Goal: Task Accomplishment & Management: Complete application form

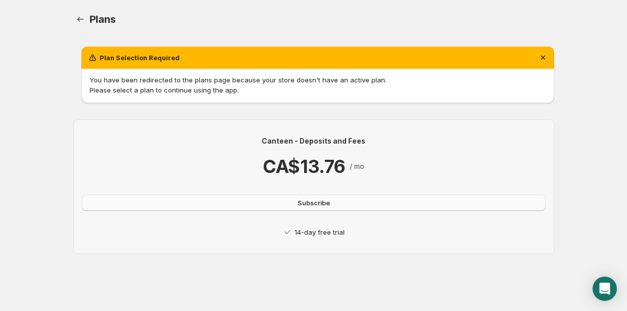
click at [319, 201] on span "Subscribe" at bounding box center [314, 203] width 32 height 10
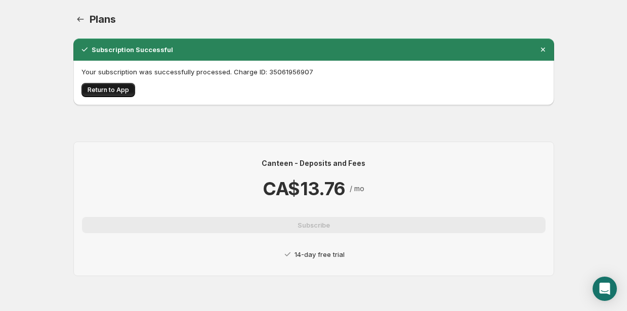
click at [90, 90] on span "Return to App" at bounding box center [108, 90] width 41 height 8
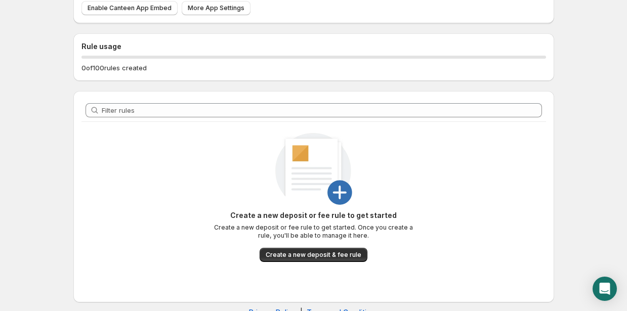
scroll to position [114, 0]
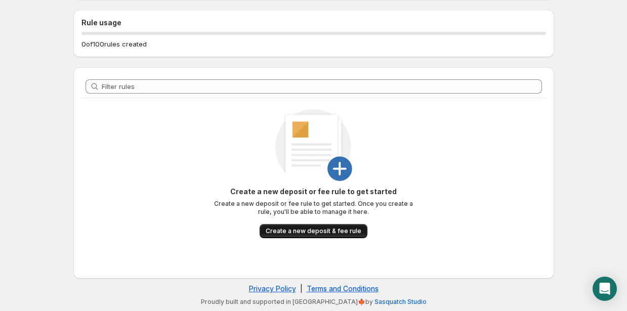
click at [314, 232] on span "Create a new deposit & fee rule" at bounding box center [314, 231] width 96 height 8
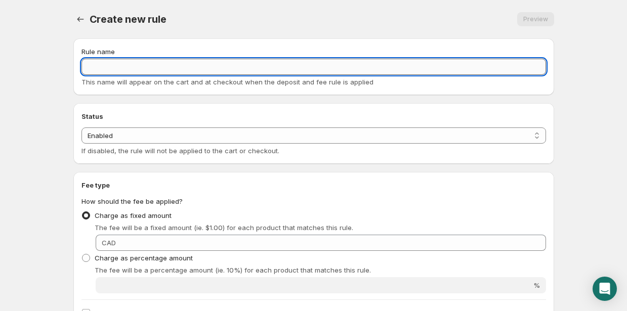
click at [248, 67] on input "Rule name" at bounding box center [313, 67] width 464 height 16
paste input "Canteen"
type input "Canteen"
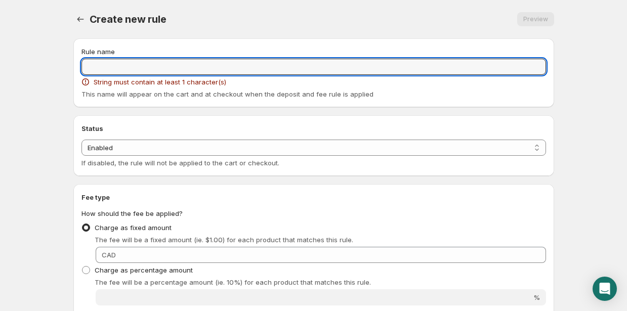
paste input "Frais de Consigne / Deposit Fee"
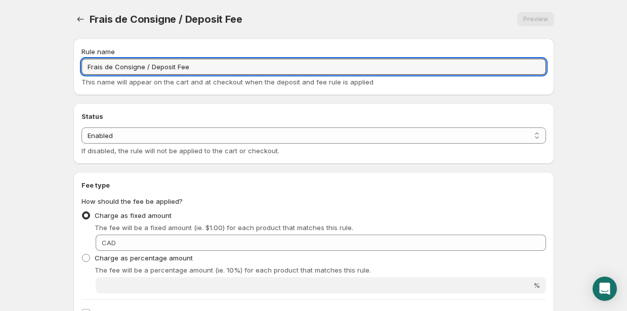
type input "Frais de Consigne / Deposit Fee"
click at [234, 106] on div "Status Status Enabled Disabled Enabled If disabled, the rule will not be applie…" at bounding box center [313, 133] width 481 height 61
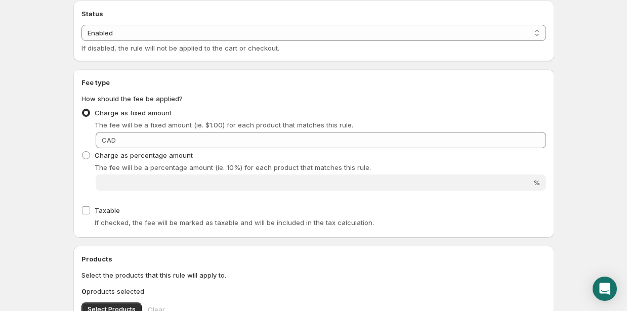
scroll to position [104, 0]
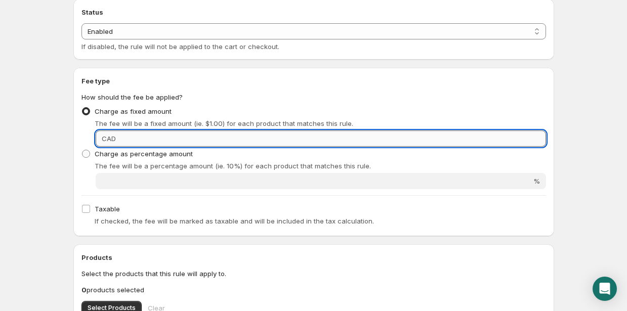
click at [232, 143] on input "Fixed amount" at bounding box center [332, 139] width 427 height 16
click at [233, 142] on input "Fixed amount" at bounding box center [332, 139] width 427 height 16
click at [230, 137] on input "Fixed amount" at bounding box center [332, 139] width 427 height 16
click at [134, 137] on input "1.20" at bounding box center [332, 139] width 427 height 16
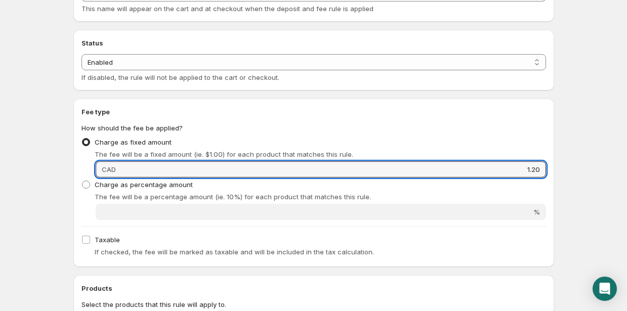
scroll to position [88, 0]
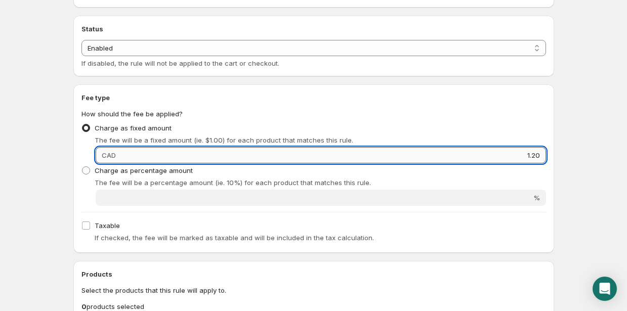
click at [120, 155] on input "1.20" at bounding box center [332, 155] width 427 height 16
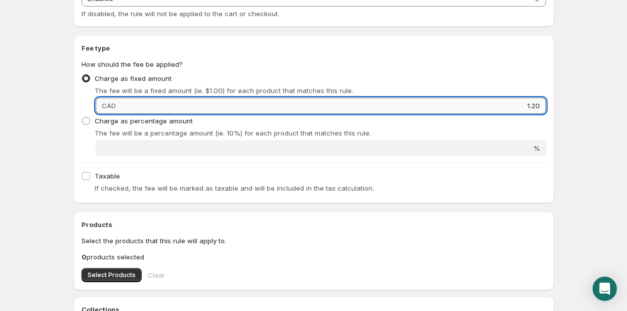
scroll to position [204, 0]
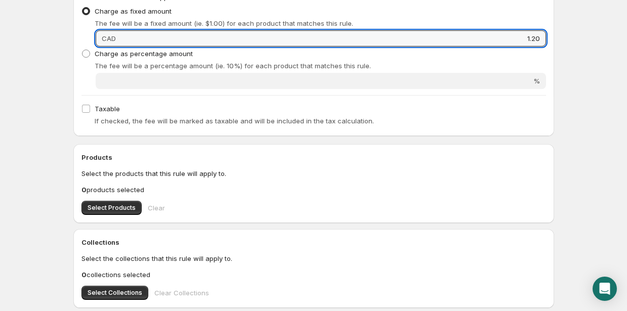
click at [175, 186] on p "0 products selected" at bounding box center [313, 190] width 464 height 10
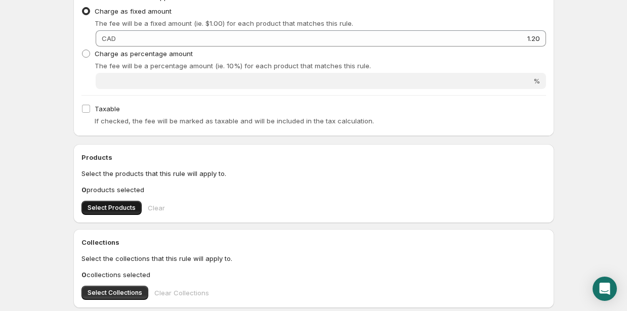
click at [120, 202] on button "Select Products" at bounding box center [111, 208] width 60 height 14
click at [125, 208] on span "Select Products" at bounding box center [112, 208] width 48 height 8
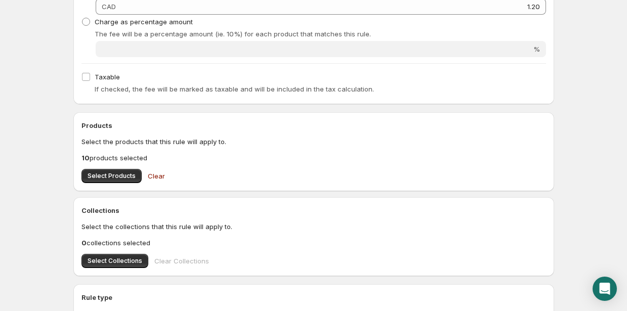
scroll to position [232, 0]
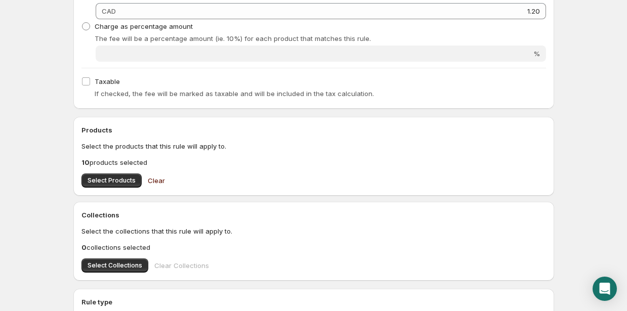
click at [164, 181] on button "Clear" at bounding box center [156, 181] width 29 height 20
click at [106, 262] on span "Select Collections" at bounding box center [115, 266] width 55 height 8
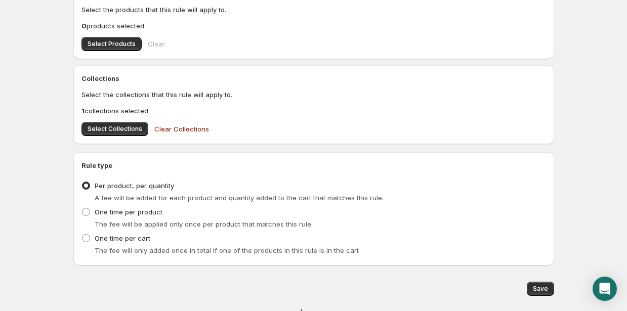
scroll to position [394, 0]
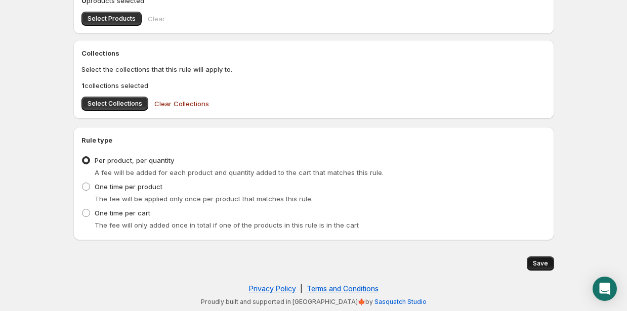
click at [542, 265] on span "Save" at bounding box center [540, 264] width 15 height 8
type input "1.2"
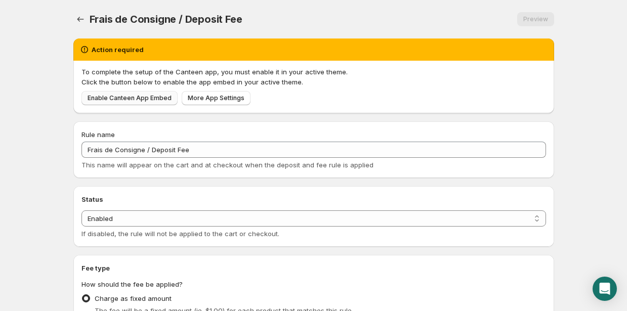
click at [121, 102] on span "Enable Canteen App Embed" at bounding box center [130, 98] width 84 height 8
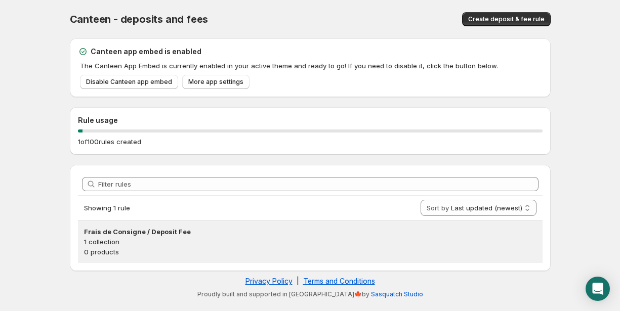
click at [386, 245] on p "1 collection" at bounding box center [310, 242] width 452 height 10
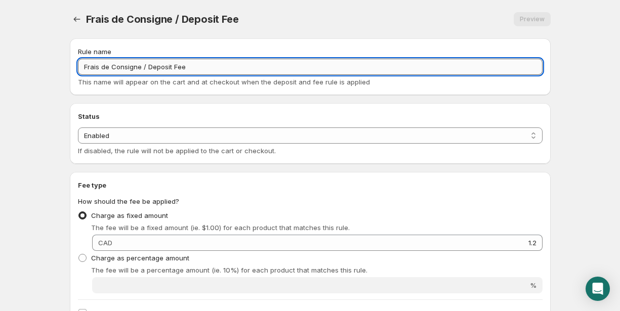
click at [196, 67] on input "Frais de Consigne / Deposit Fee" at bounding box center [310, 67] width 464 height 16
type input "Frais de Consigne / Deposit Fee - Caisse de 12"
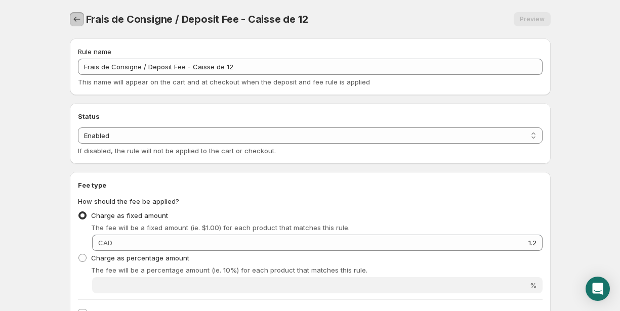
click at [76, 23] on icon "Settings" at bounding box center [77, 19] width 10 height 10
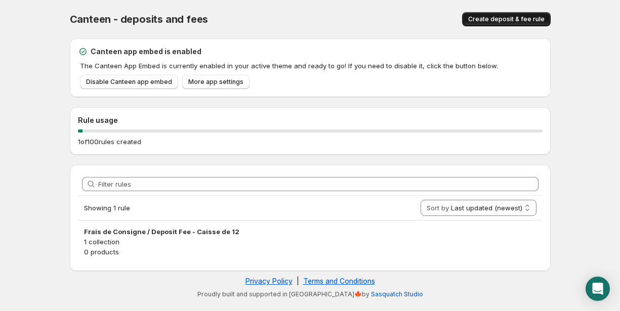
click at [487, 19] on span "Create deposit & fee rule" at bounding box center [506, 19] width 76 height 8
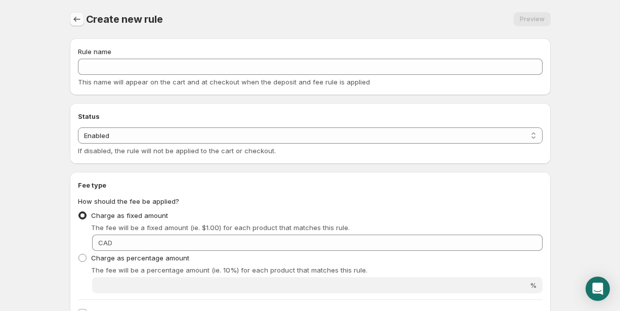
click at [77, 14] on icon "Settings" at bounding box center [77, 19] width 10 height 10
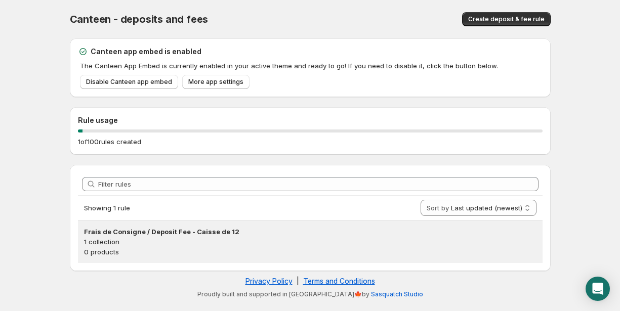
click at [174, 235] on h3 "Frais de Consigne / Deposit Fee - Caisse de 12" at bounding box center [310, 232] width 452 height 10
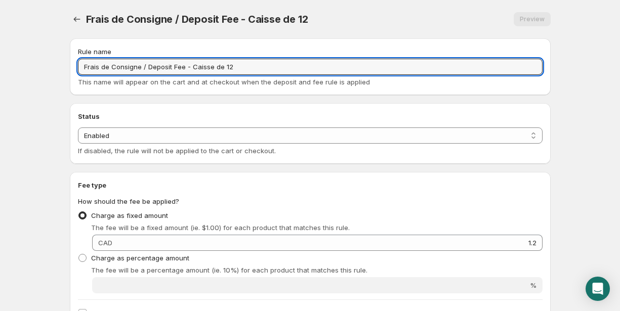
click at [157, 66] on input "Frais de Consigne / Deposit Fee - Caisse de 12" at bounding box center [310, 67] width 464 height 16
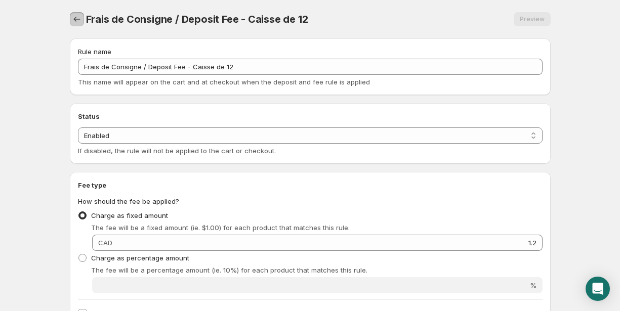
click at [79, 19] on icon "Settings" at bounding box center [77, 19] width 10 height 10
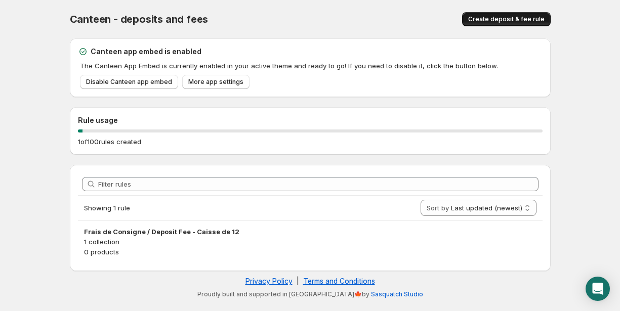
click at [499, 21] on span "Create deposit & fee rule" at bounding box center [506, 19] width 76 height 8
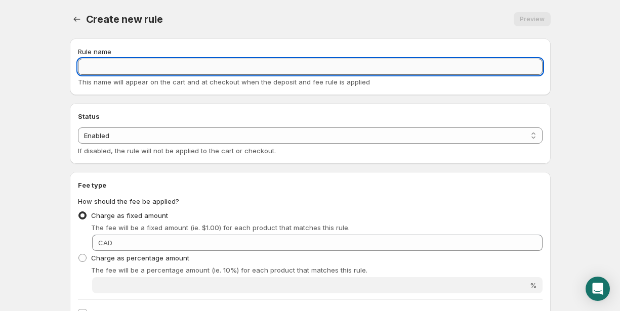
click at [209, 71] on input "Rule name" at bounding box center [310, 67] width 464 height 16
paste input "Frais de Consigne / Deposit Fee - Caisse de 12"
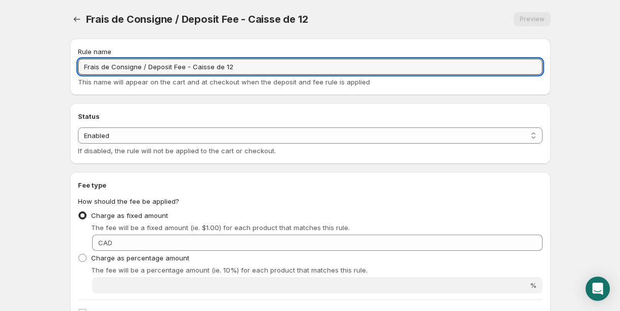
drag, startPoint x: 215, startPoint y: 68, endPoint x: 276, endPoint y: 75, distance: 61.6
click at [273, 74] on input "Frais de Consigne / Deposit Fee - Caisse de 12" at bounding box center [310, 67] width 464 height 16
type input "Frais de Consigne / Deposit Fee - Caisse Mixte"
click at [185, 186] on h2 "Fee type" at bounding box center [310, 185] width 464 height 10
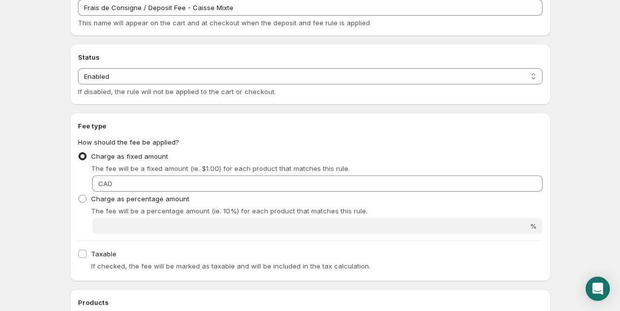
scroll to position [84, 0]
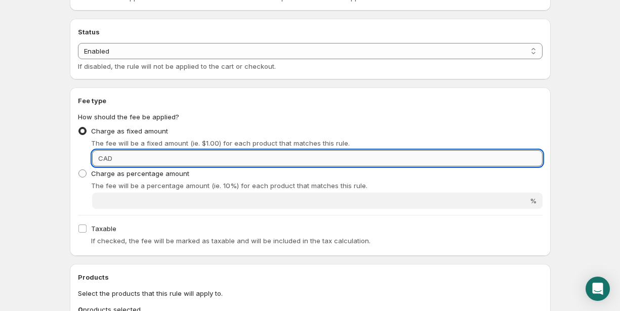
click at [183, 155] on input "Fixed amount" at bounding box center [328, 158] width 427 height 16
click at [183, 158] on input "Fixed amount" at bounding box center [328, 158] width 427 height 16
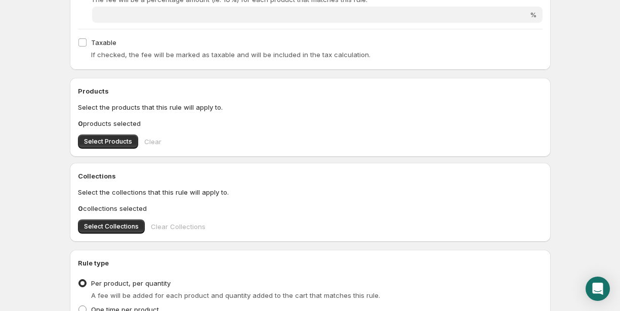
scroll to position [339, 0]
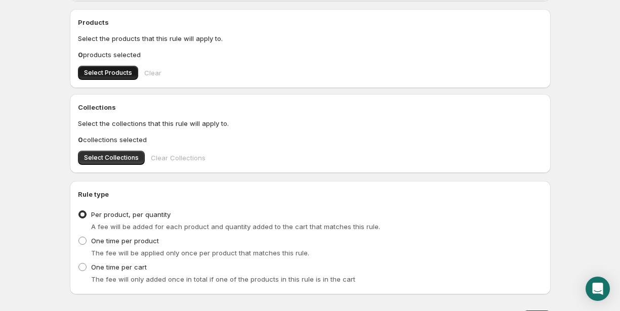
click at [105, 74] on span "Select Products" at bounding box center [108, 73] width 48 height 8
type input "0.1"
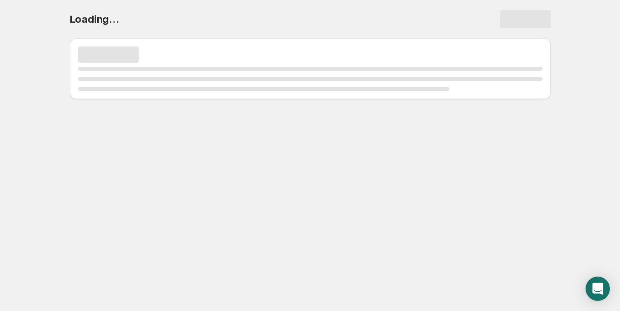
scroll to position [0, 0]
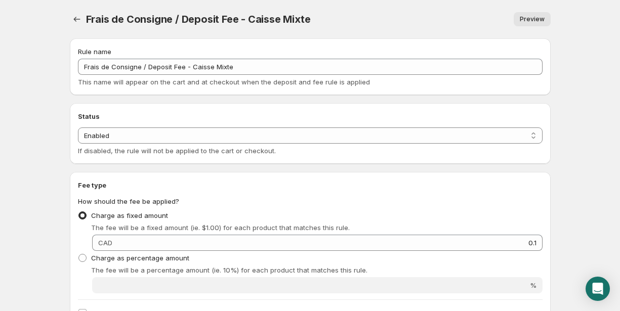
click at [525, 21] on span "Preview" at bounding box center [532, 19] width 25 height 8
click at [72, 15] on icon "Settings" at bounding box center [77, 19] width 10 height 10
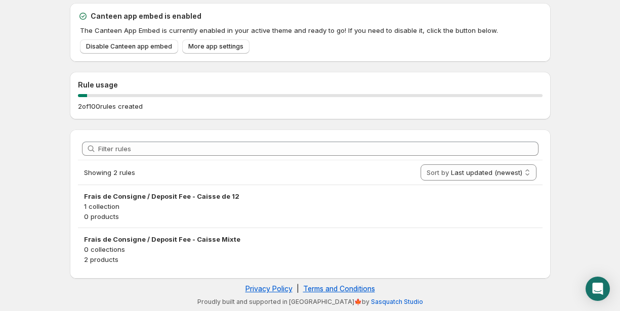
scroll to position [34, 0]
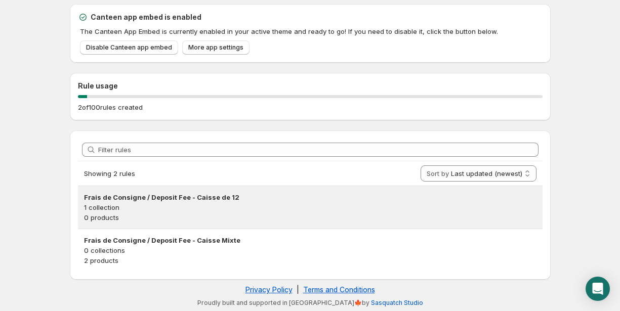
click at [238, 196] on h3 "Frais de Consigne / Deposit Fee - Caisse de 12" at bounding box center [310, 197] width 452 height 10
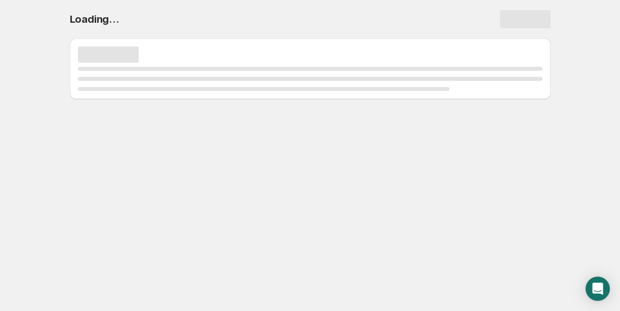
scroll to position [0, 0]
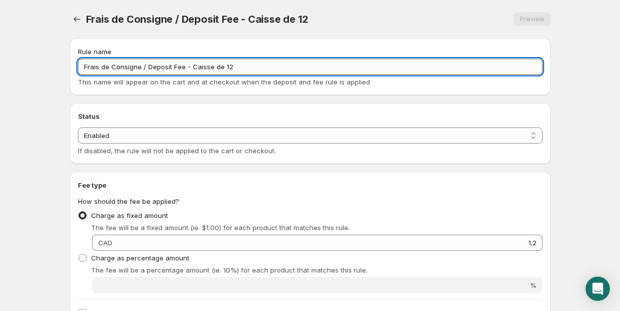
click at [248, 67] on input "Frais de Consigne / Deposit Fee - Caisse de 12" at bounding box center [310, 67] width 464 height 16
click at [82, 17] on button "Settings" at bounding box center [77, 19] width 14 height 14
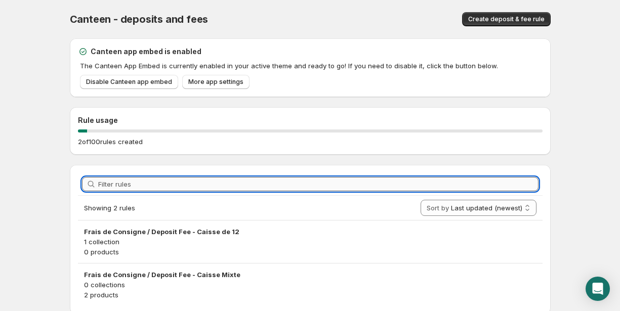
click at [129, 182] on input "Filter rules" at bounding box center [318, 184] width 440 height 14
paste input "Frais de Consigne / Deposit Fee - Caisse de 12"
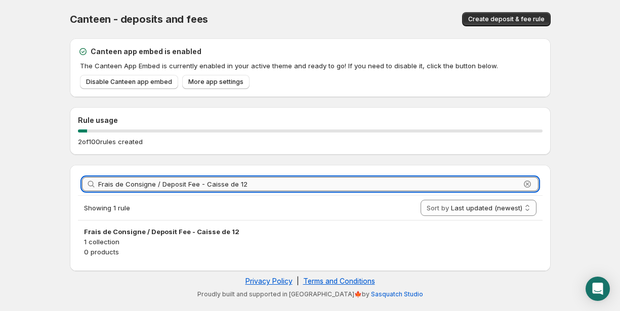
drag, startPoint x: 202, startPoint y: 184, endPoint x: 250, endPoint y: 184, distance: 48.6
click at [250, 184] on input "Frais de Consigne / Deposit Fee - Caisse de 12" at bounding box center [309, 184] width 422 height 14
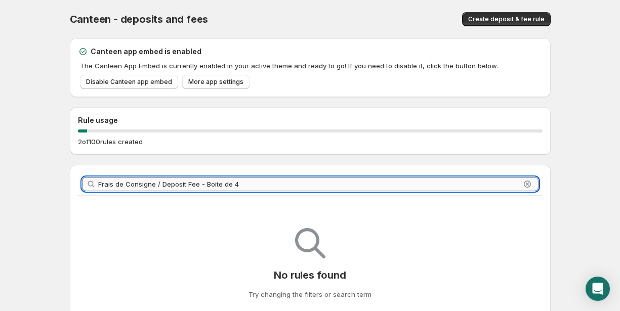
type input "Frais de Consigne / Deposit Fee - Boite de 4 S"
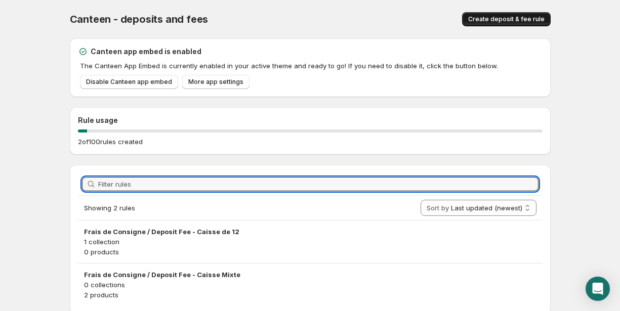
click at [526, 15] on button "Create deposit & fee rule" at bounding box center [506, 19] width 89 height 14
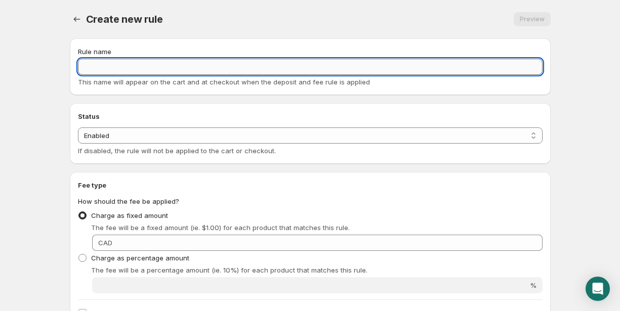
click at [91, 71] on input "Rule name" at bounding box center [310, 67] width 464 height 16
paste input "Frais de Consigne / Deposit Fee - Boite de 4 S"
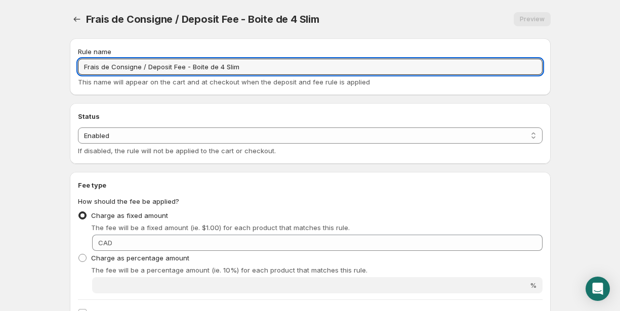
type input "Frais de Consigne / Deposit Fee - Boite de 4 Slim"
click at [41, 199] on body "Home Help Frais de Consigne / Deposit Fee - Boite de 4 Slim. This page is ready…" at bounding box center [310, 155] width 620 height 311
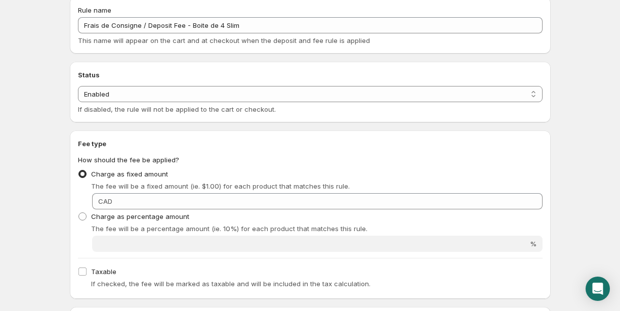
scroll to position [51, 0]
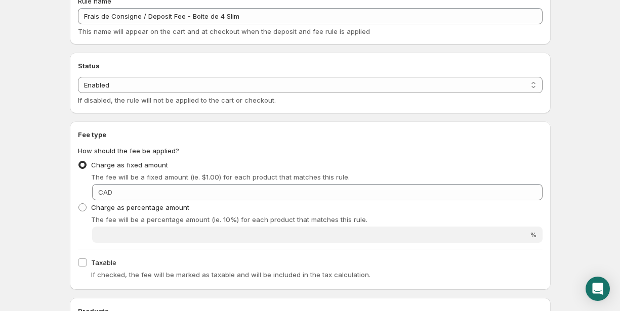
click at [498, 200] on div "Charge as percentage amount The fee will be a percentage amount (ie. 10%) for e…" at bounding box center [310, 212] width 464 height 24
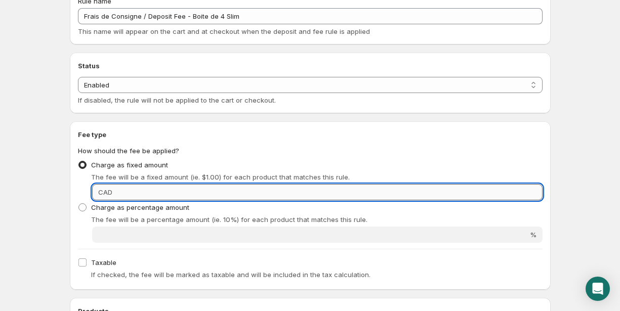
click at [498, 194] on input "Fixed amount" at bounding box center [328, 192] width 427 height 16
type input "0.4"
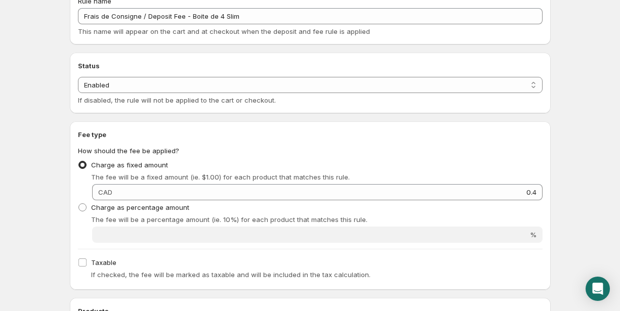
click at [66, 239] on div "Rule name Frais de Consigne / Deposit Fee - Boite de 4 Slim This name will appe…" at bounding box center [306, 301] width 489 height 642
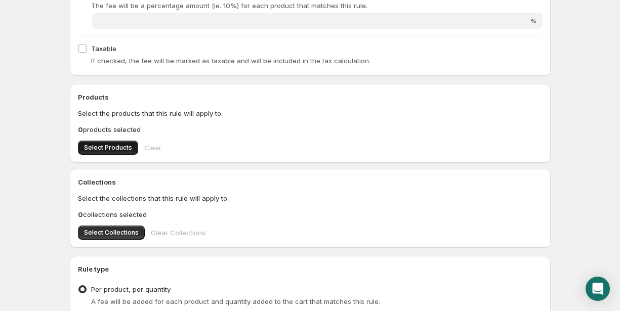
scroll to position [269, 0]
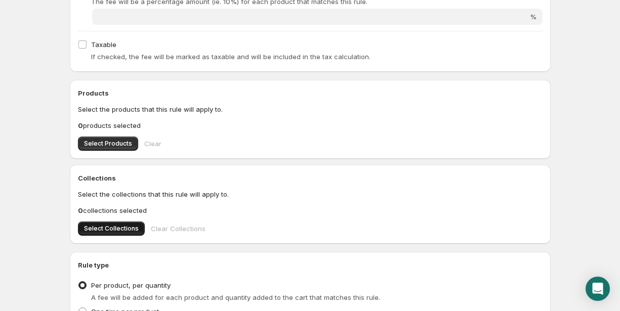
click at [96, 230] on span "Select Collections" at bounding box center [111, 229] width 55 height 8
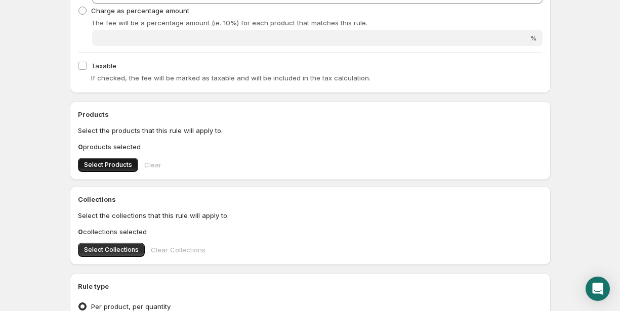
click at [110, 160] on button "Select Products" at bounding box center [108, 165] width 60 height 14
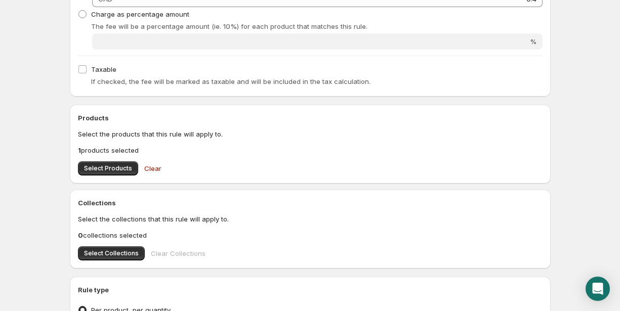
scroll to position [0, 0]
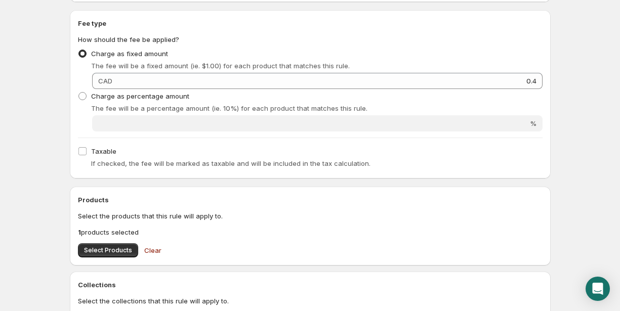
scroll to position [201, 0]
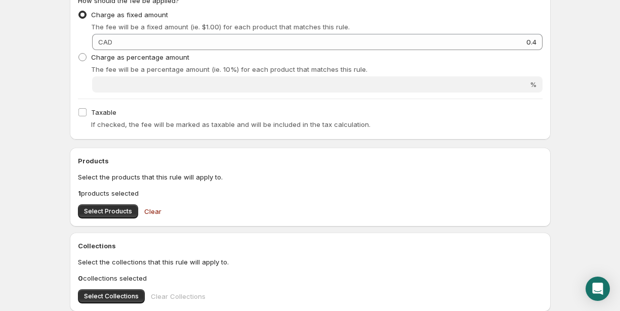
click at [430, 167] on div "Products Select the products that this rule will apply to. 1 products selected …" at bounding box center [310, 187] width 464 height 63
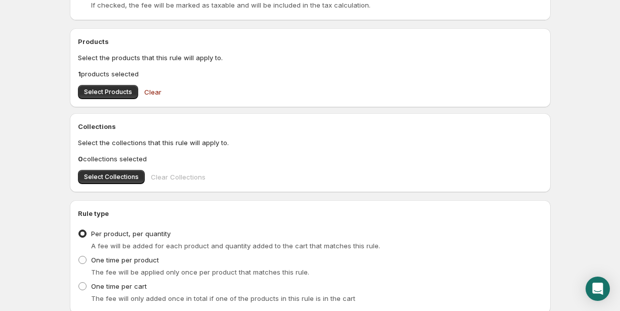
scroll to position [394, 0]
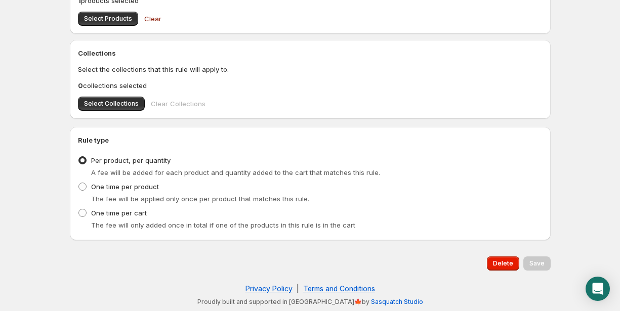
click at [430, 167] on div "A fee will be added for each product and quantity added to the cart that matche…" at bounding box center [316, 172] width 451 height 10
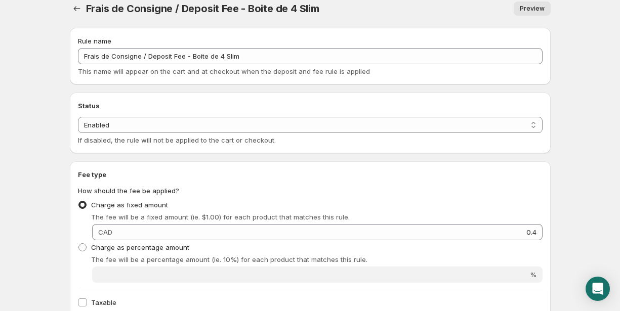
scroll to position [0, 0]
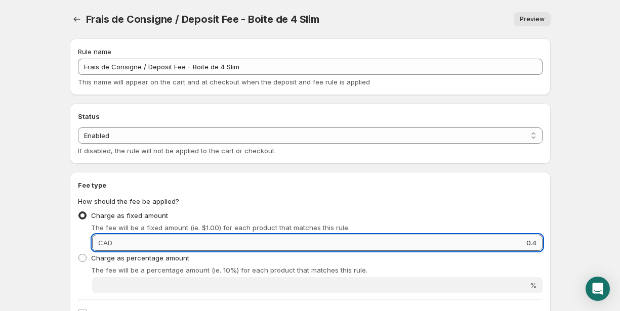
click at [360, 244] on input "0.4" at bounding box center [328, 243] width 427 height 16
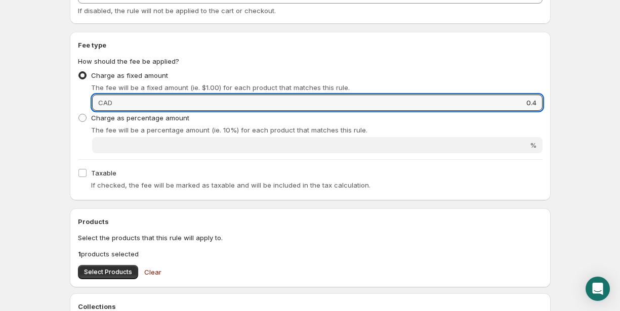
click at [351, 198] on div "Fee type How should the fee be applied? Charge as fixed amount The fee will be …" at bounding box center [310, 116] width 481 height 168
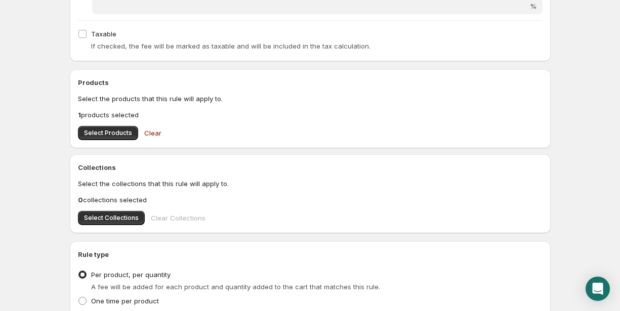
scroll to position [280, 0]
click at [351, 198] on p "0 collections selected" at bounding box center [310, 199] width 464 height 10
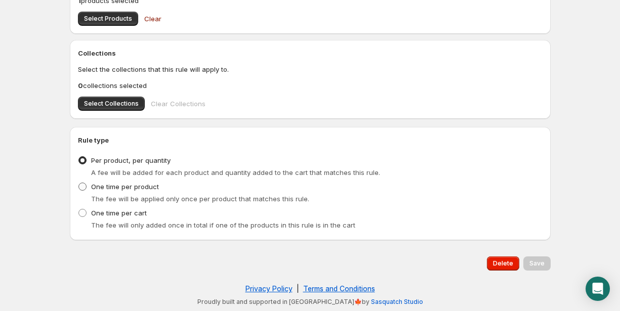
click at [149, 189] on span "One time per product" at bounding box center [125, 187] width 68 height 8
click at [79, 183] on input "One time per product" at bounding box center [78, 183] width 1 height 1
radio input "true"
click at [142, 160] on span "Per product, per quantity" at bounding box center [130, 160] width 79 height 8
click at [79, 157] on input "Per product, per quantity" at bounding box center [78, 156] width 1 height 1
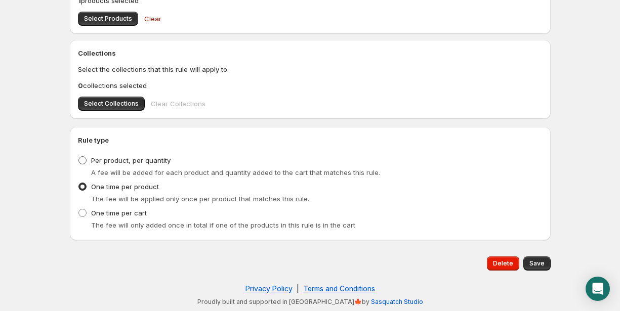
radio input "true"
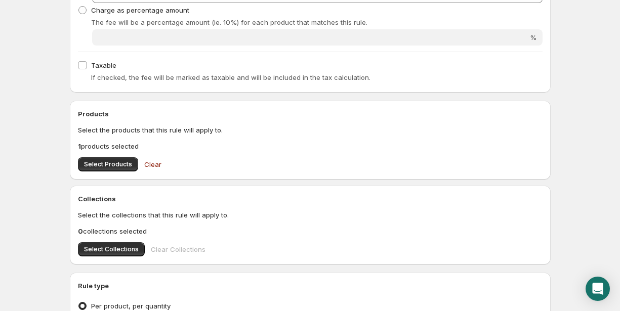
scroll to position [249, 0]
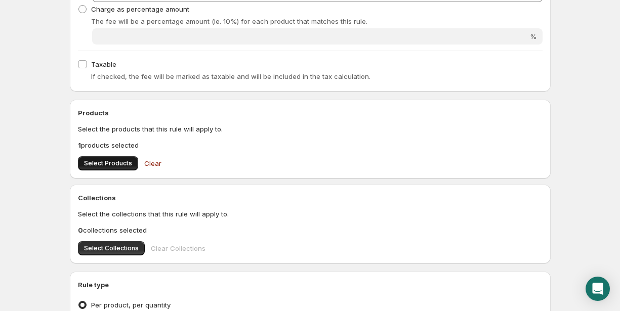
click at [121, 161] on span "Select Products" at bounding box center [108, 163] width 48 height 8
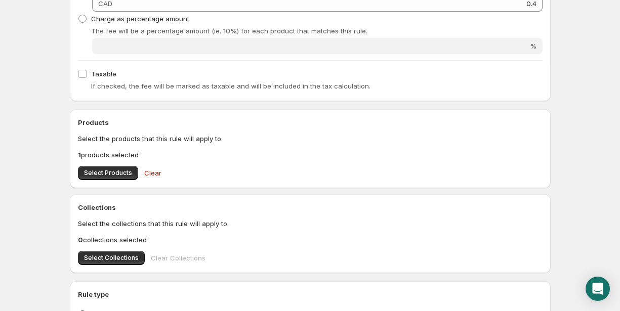
scroll to position [147, 0]
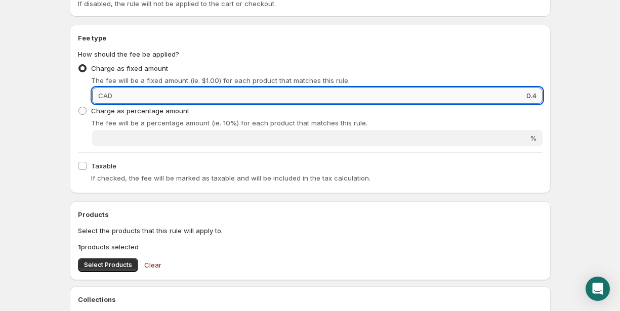
click at [329, 94] on input "0.4" at bounding box center [328, 96] width 427 height 16
click at [84, 113] on span at bounding box center [82, 111] width 8 height 8
click at [79, 107] on input "Charge as percentage amount" at bounding box center [78, 107] width 1 height 1
radio input "true"
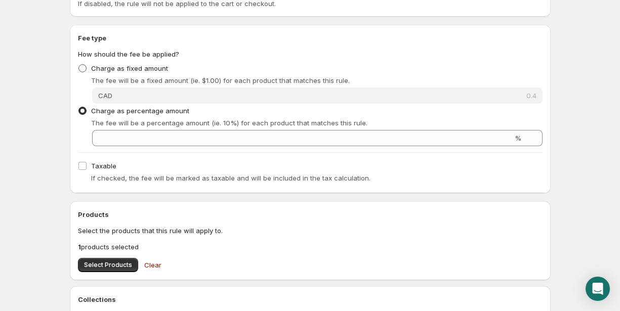
click at [83, 63] on label "Charge as fixed amount" at bounding box center [123, 68] width 90 height 14
click at [79, 64] on input "Charge as fixed amount" at bounding box center [78, 64] width 1 height 1
radio input "true"
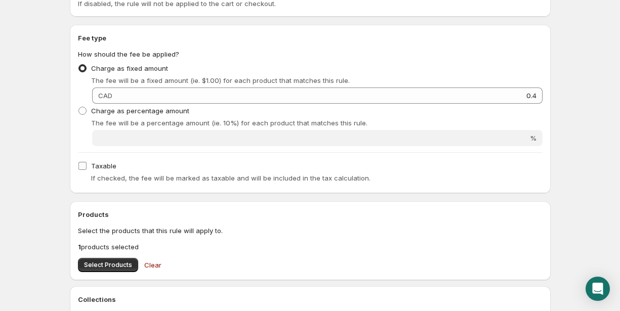
click at [84, 167] on input "Taxable" at bounding box center [82, 166] width 8 height 8
checkbox input "false"
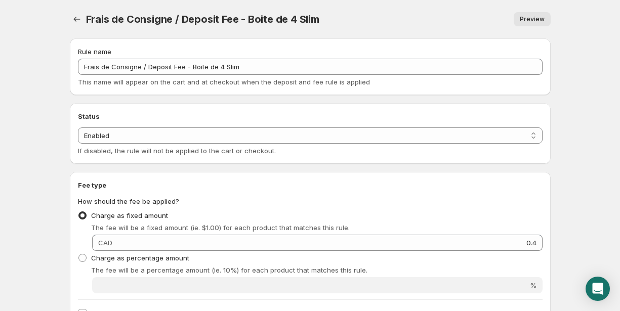
click at [342, 114] on h2 "Status" at bounding box center [310, 116] width 464 height 10
click at [533, 15] on link "Preview" at bounding box center [532, 19] width 37 height 14
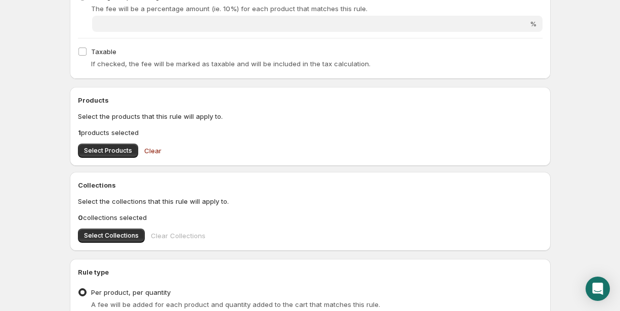
click at [421, 165] on div "Products Select the products that this rule will apply to. 1 products selected …" at bounding box center [310, 126] width 481 height 79
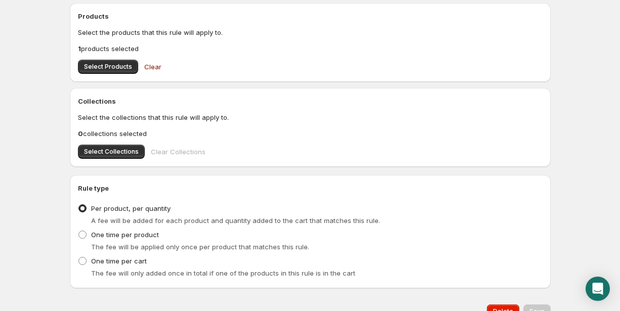
scroll to position [394, 0]
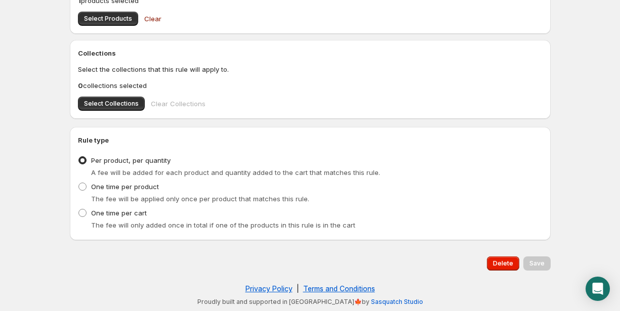
click at [452, 257] on div "Delete Save" at bounding box center [308, 261] width 485 height 18
click at [442, 190] on div "One time per product The fee will be applied only once per product that matches…" at bounding box center [310, 192] width 464 height 24
click at [501, 264] on span "Delete" at bounding box center [503, 264] width 20 height 8
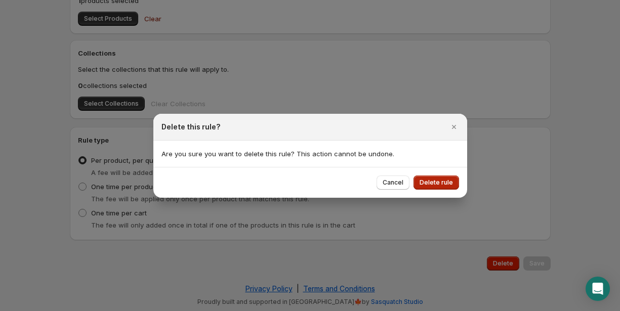
click at [437, 184] on span "Delete rule" at bounding box center [435, 183] width 33 height 8
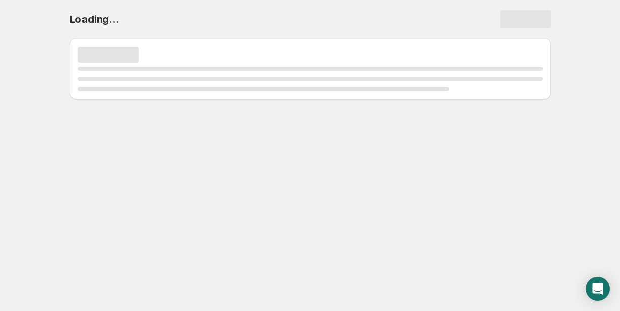
scroll to position [0, 0]
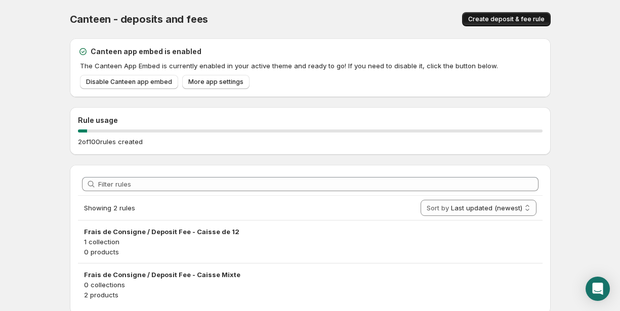
click at [506, 19] on span "Create deposit & fee rule" at bounding box center [506, 19] width 76 height 8
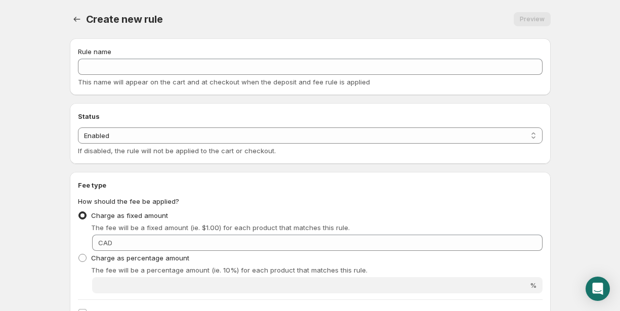
click at [121, 55] on div "Rule name" at bounding box center [310, 52] width 464 height 10
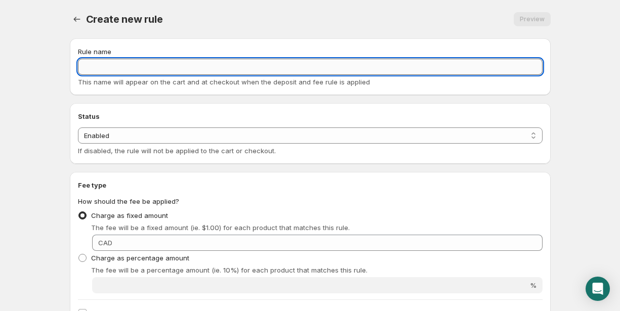
click at [121, 59] on input "Rule name" at bounding box center [310, 67] width 464 height 16
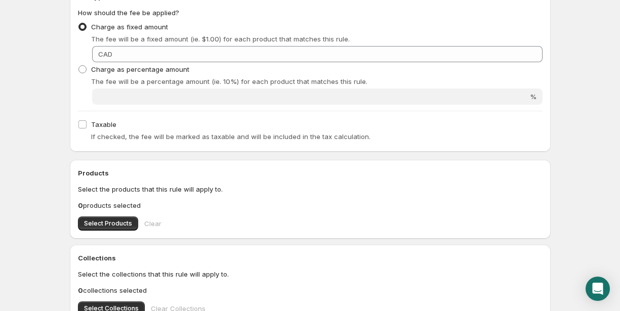
scroll to position [204, 0]
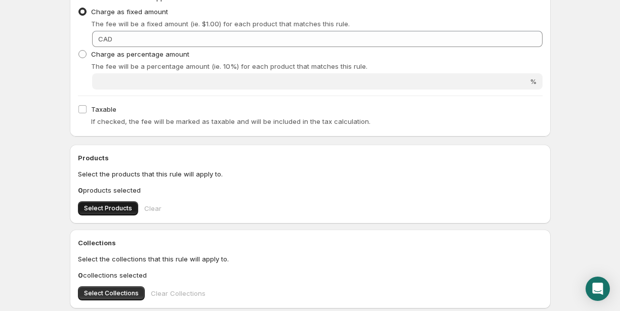
type input "test"
click at [119, 206] on span "Select Products" at bounding box center [108, 208] width 48 height 8
click at [365, 181] on div "Products Select the products that this rule will apply to. 1 products selected …" at bounding box center [310, 184] width 464 height 63
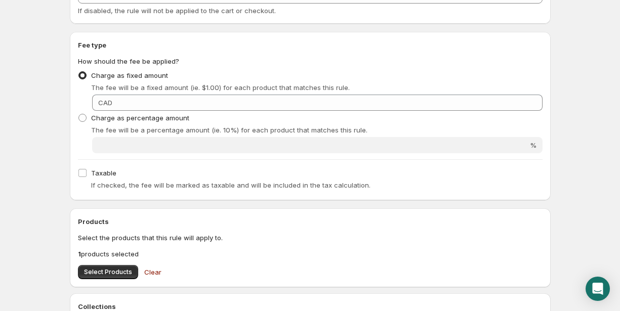
scroll to position [131, 0]
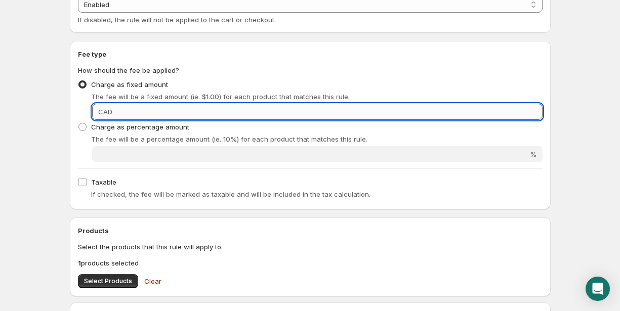
click at [430, 108] on input "Fixed amount" at bounding box center [328, 112] width 427 height 16
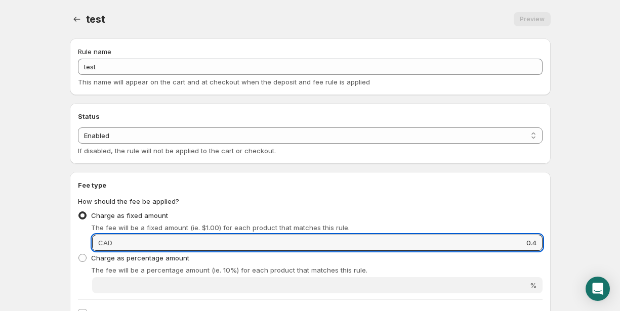
scroll to position [394, 0]
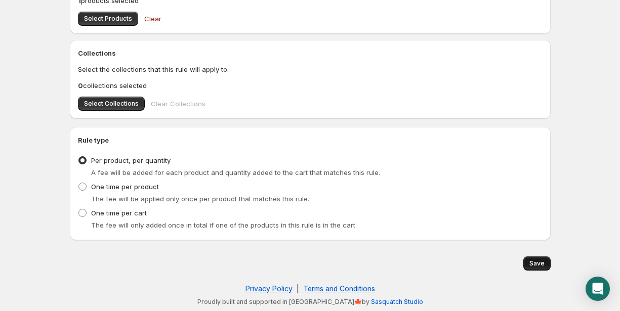
type input "0.4"
click at [543, 266] on span "Save" at bounding box center [536, 264] width 15 height 8
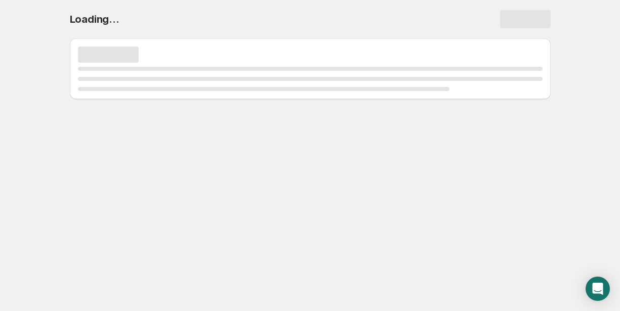
scroll to position [0, 0]
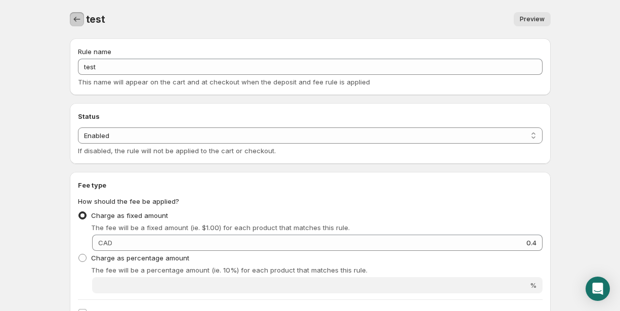
click at [79, 20] on icon "Settings" at bounding box center [77, 19] width 10 height 10
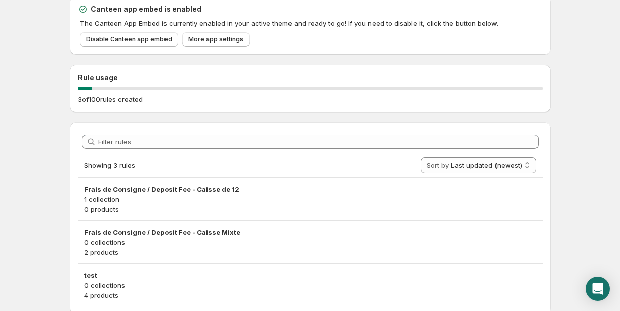
scroll to position [60, 0]
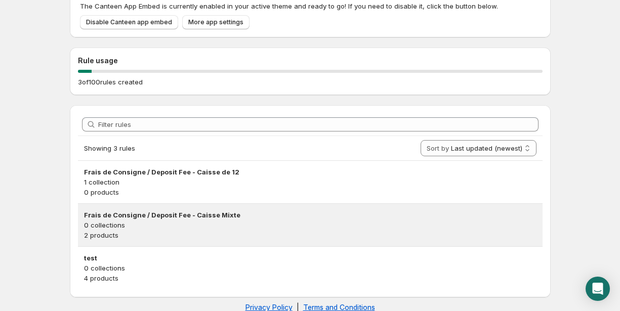
click at [168, 214] on h3 "Frais de Consigne / Deposit Fee - Caisse Mixte" at bounding box center [310, 215] width 452 height 10
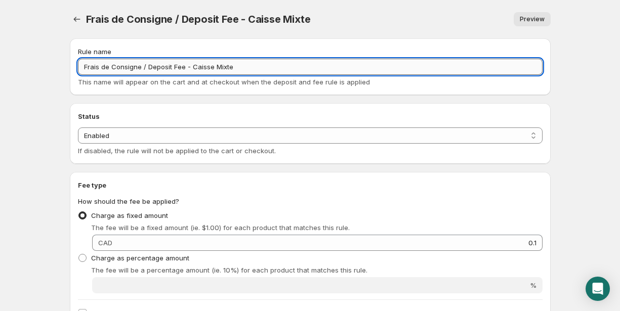
click at [145, 62] on input "Frais de Consigne / Deposit Fee - Caisse Mixte" at bounding box center [310, 67] width 464 height 16
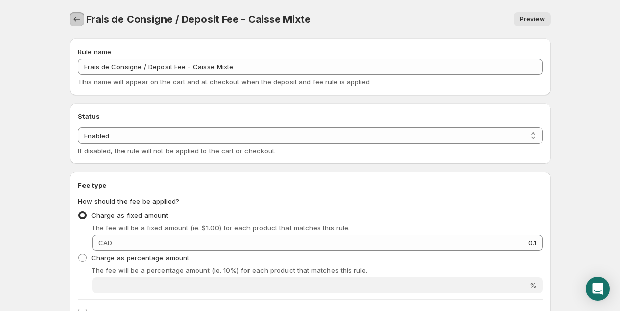
click at [71, 18] on button "Settings" at bounding box center [77, 19] width 14 height 14
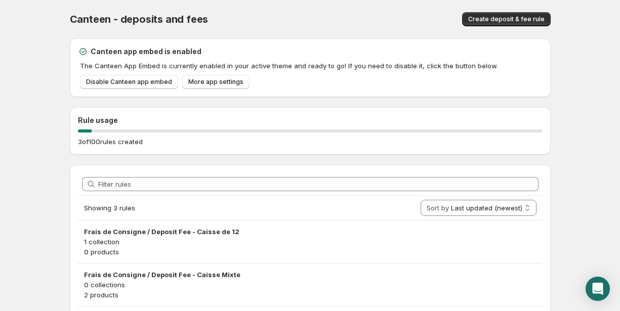
scroll to position [78, 0]
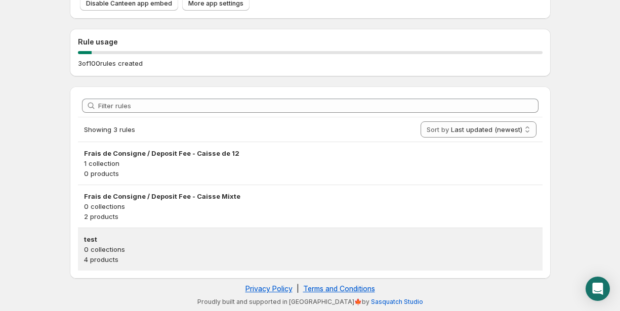
click at [331, 242] on h3 "test" at bounding box center [310, 239] width 452 height 10
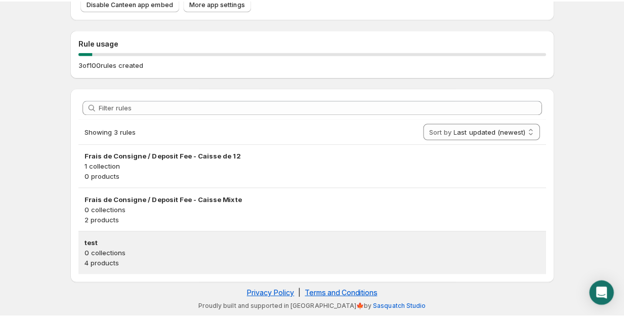
scroll to position [0, 0]
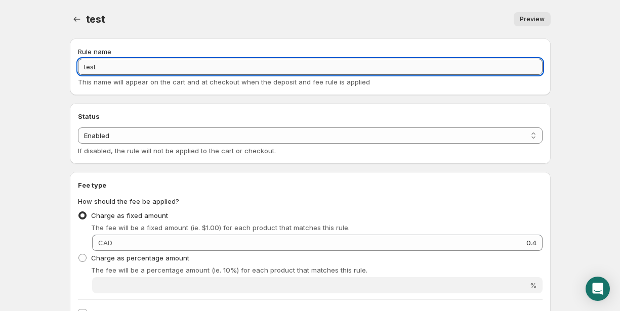
click at [103, 62] on input "test" at bounding box center [310, 67] width 464 height 16
paste input "Frais de Consigne / Deposit Fee - Caisse Mixte"
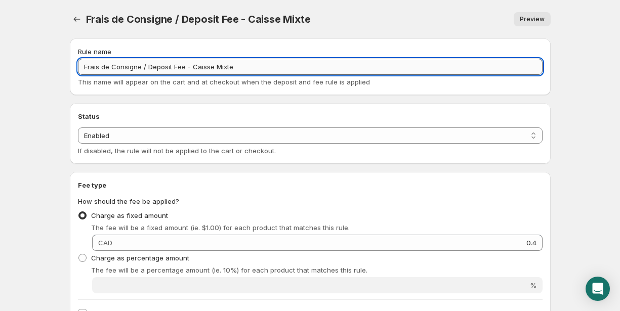
drag, startPoint x: 190, startPoint y: 66, endPoint x: 311, endPoint y: 68, distance: 121.5
click at [307, 66] on input "Frais de Consigne / Deposit Fee - Caisse Mixte" at bounding box center [310, 67] width 464 height 16
type input "Frais de Consigne / Deposit Fee - Boite de 4 Slim"
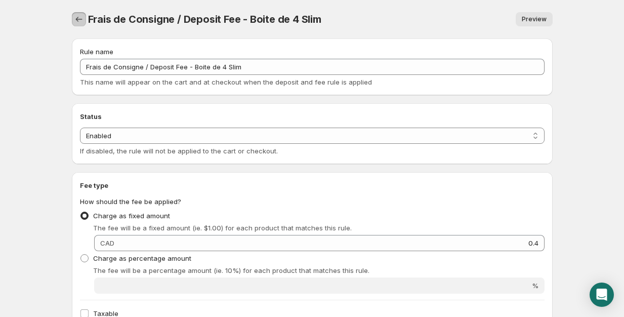
click at [76, 21] on icon "Settings" at bounding box center [79, 19] width 10 height 10
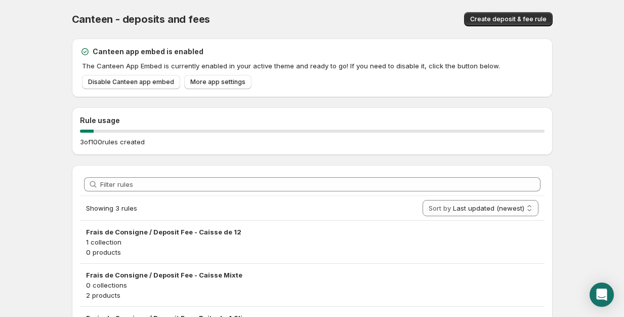
scroll to position [73, 0]
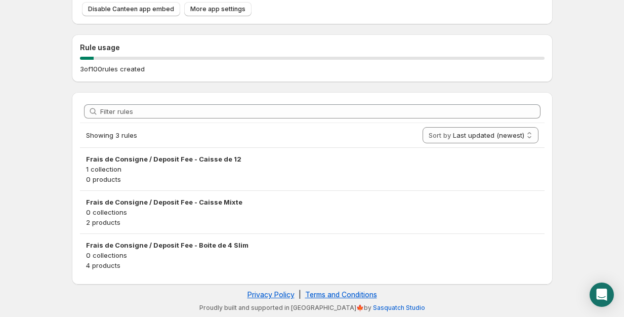
click at [67, 127] on div "Filter rules Showing 3 rules Sort by Last updated (newest) Last updated (oldest…" at bounding box center [308, 184] width 489 height 200
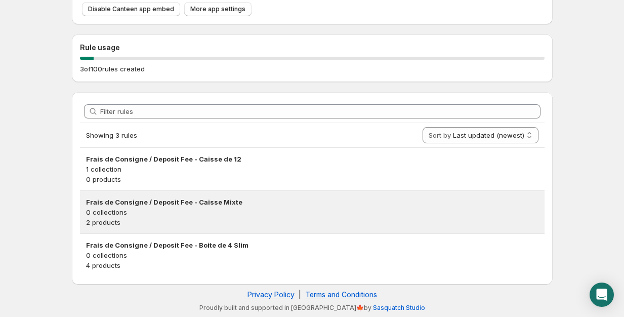
click at [531, 211] on p "0 collections" at bounding box center [312, 212] width 452 height 10
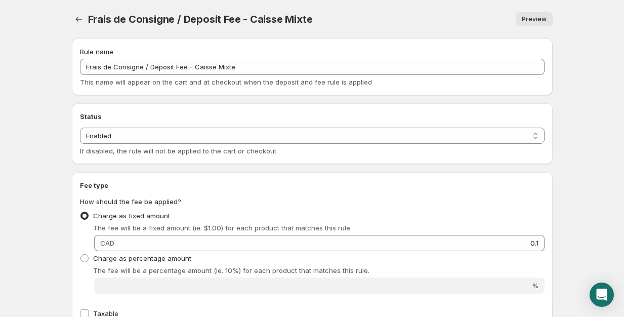
scroll to position [388, 0]
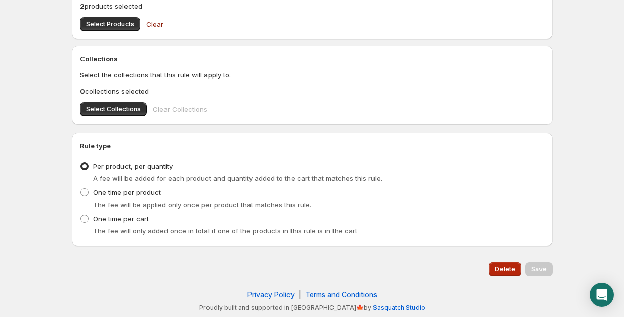
click at [499, 266] on span "Delete" at bounding box center [505, 269] width 20 height 8
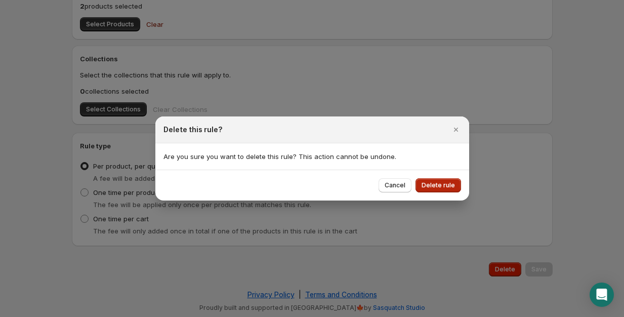
click at [438, 181] on span "Delete rule" at bounding box center [437, 185] width 33 height 8
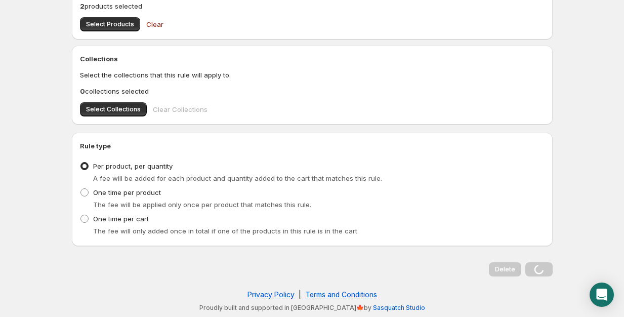
scroll to position [0, 0]
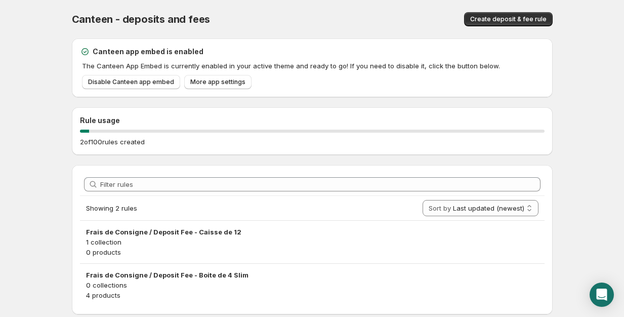
scroll to position [30, 0]
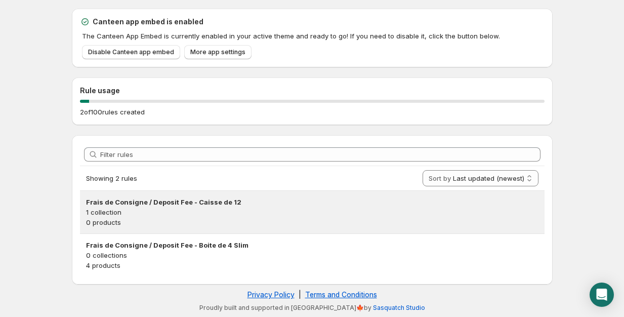
click at [277, 209] on p "1 collection" at bounding box center [312, 212] width 452 height 10
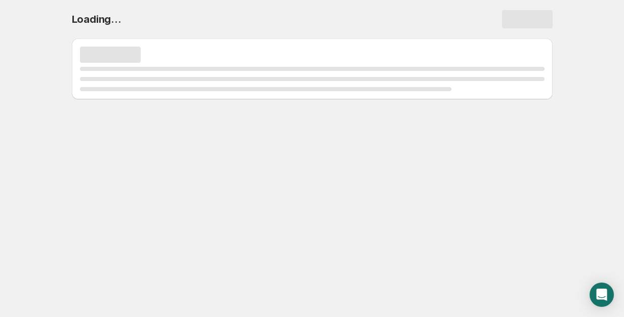
scroll to position [0, 0]
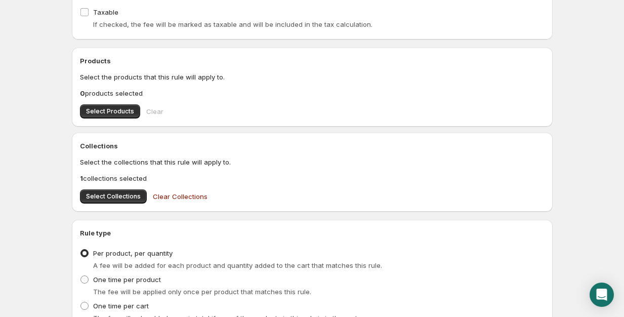
scroll to position [302, 0]
click at [94, 109] on span "Select Products" at bounding box center [110, 111] width 48 height 8
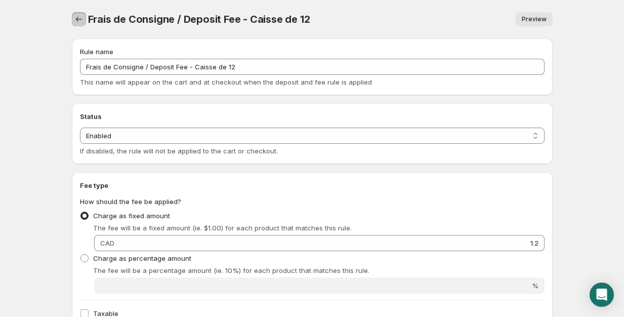
click at [77, 17] on icon "Settings" at bounding box center [79, 19] width 10 height 10
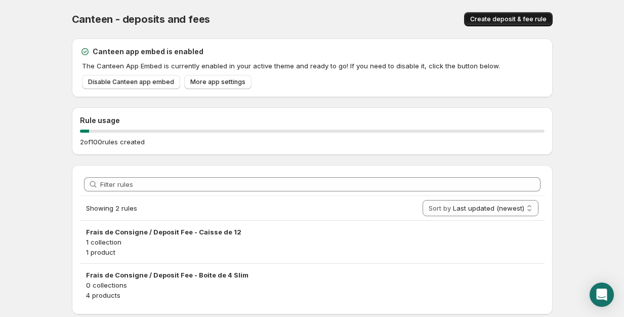
click at [538, 16] on span "Create deposit & fee rule" at bounding box center [508, 19] width 76 height 8
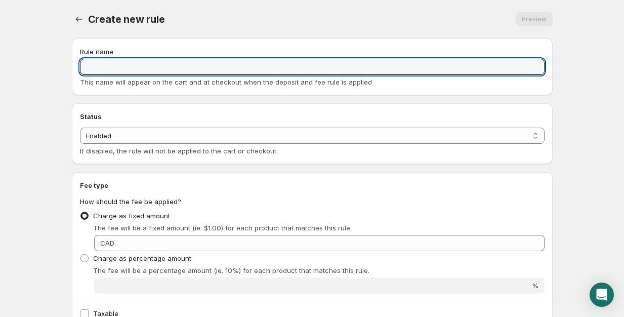
click at [115, 63] on input "Rule name" at bounding box center [312, 67] width 464 height 16
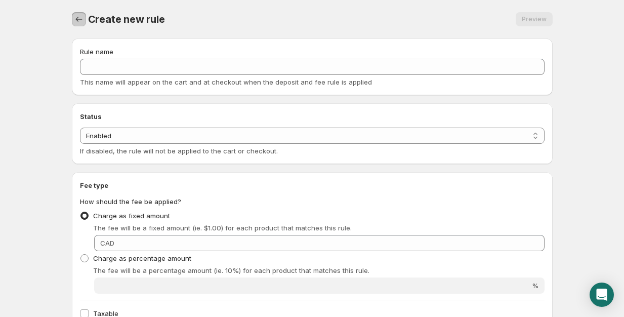
click at [76, 21] on icon "Settings" at bounding box center [79, 19] width 10 height 10
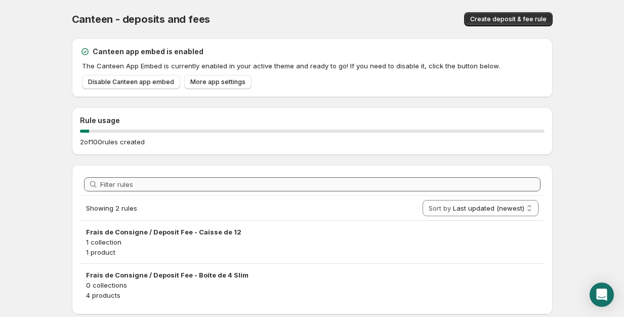
scroll to position [30, 0]
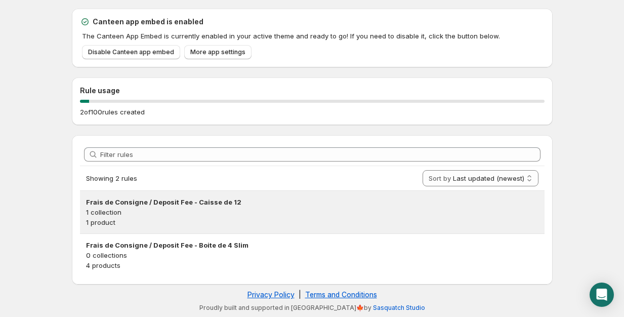
click at [248, 204] on h3 "Frais de Consigne / Deposit Fee - Caisse de 12" at bounding box center [312, 202] width 452 height 10
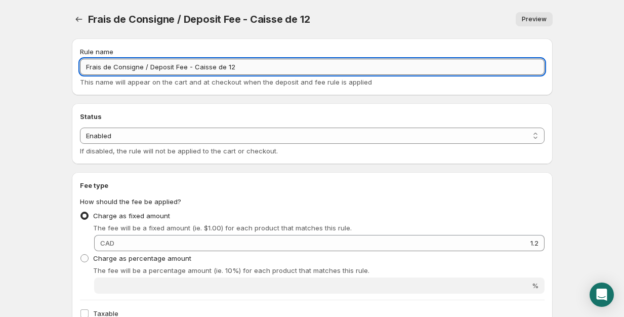
click at [218, 68] on input "Frais de Consigne / Deposit Fee - Caisse de 12" at bounding box center [312, 67] width 464 height 16
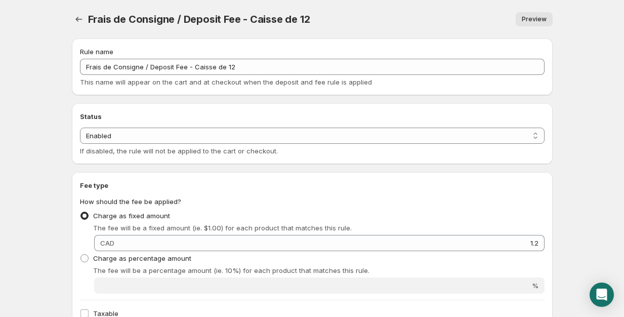
click at [88, 20] on span "Frais de Consigne / Deposit Fee - Caisse de 12" at bounding box center [199, 19] width 222 height 12
click at [82, 20] on icon "Settings" at bounding box center [79, 19] width 10 height 10
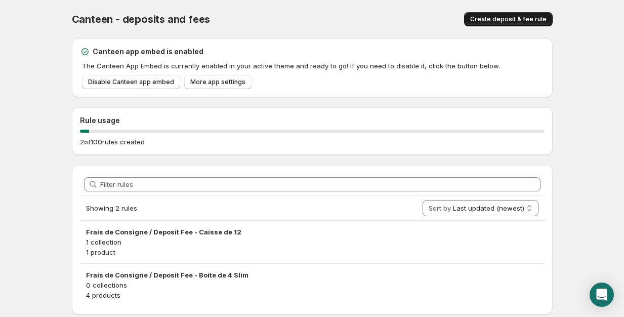
click at [471, 21] on button "Create deposit & fee rule" at bounding box center [508, 19] width 89 height 14
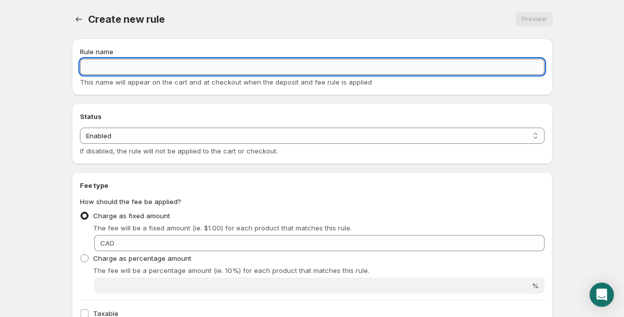
click at [141, 67] on input "Rule name" at bounding box center [312, 67] width 464 height 16
paste input "Frais de Consigne / Deposit Fee - Caisse de 12"
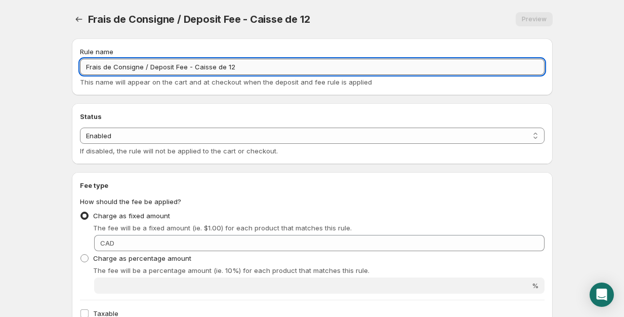
click at [230, 66] on input "Frais de Consigne / Deposit Fee - Caisse de 12" at bounding box center [312, 67] width 464 height 16
type input "Frais de Consigne / Deposit Fee - Caisse de 24"
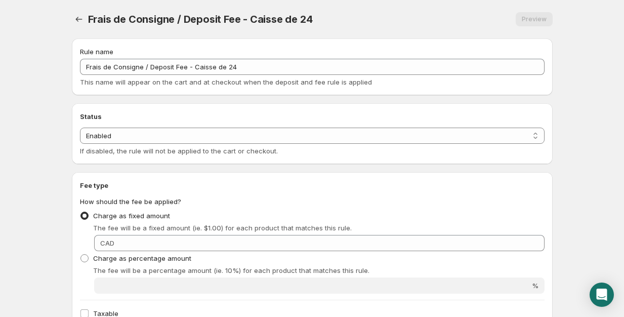
click at [291, 27] on div "Frais de Consigne / Deposit Fee - Caisse de 24. This page is ready Frais de Con…" at bounding box center [312, 19] width 481 height 38
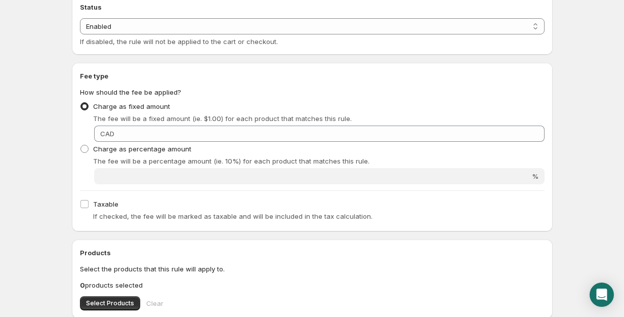
scroll to position [114, 0]
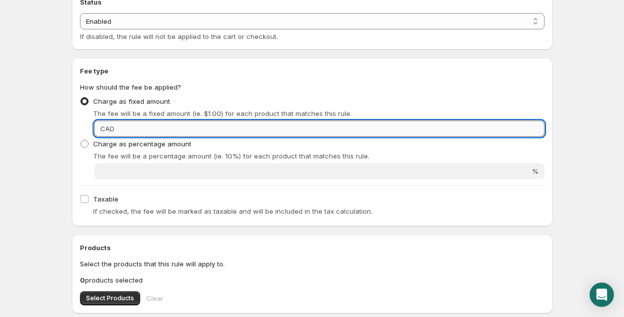
click at [521, 124] on input "Fixed amount" at bounding box center [330, 128] width 427 height 16
type input "2.4"
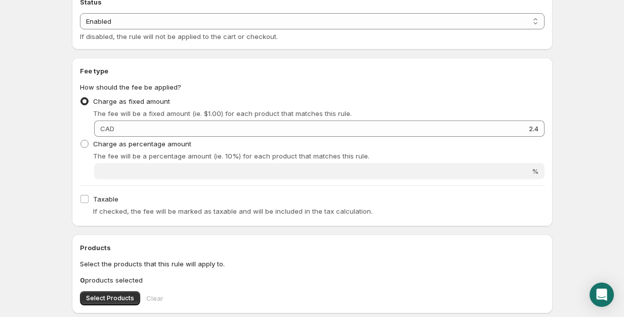
scroll to position [0, 0]
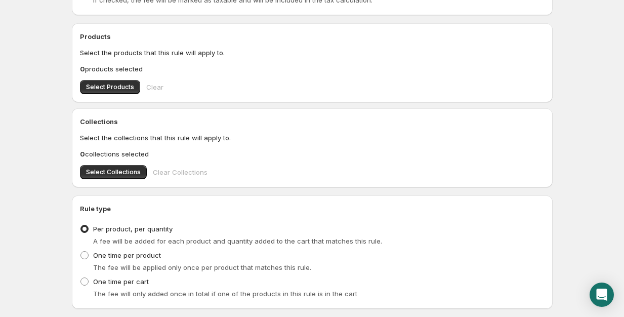
scroll to position [331, 0]
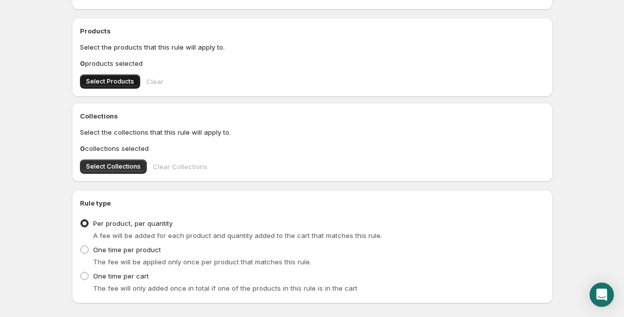
click at [104, 76] on button "Select Products" at bounding box center [110, 81] width 60 height 14
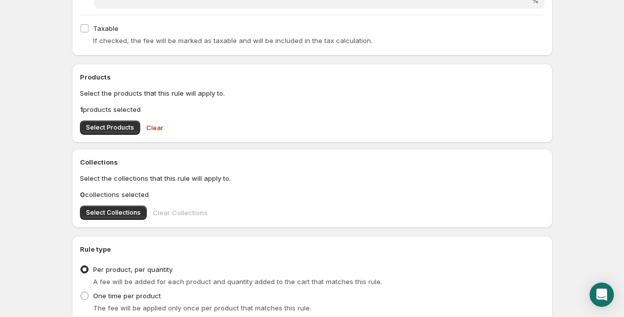
scroll to position [0, 0]
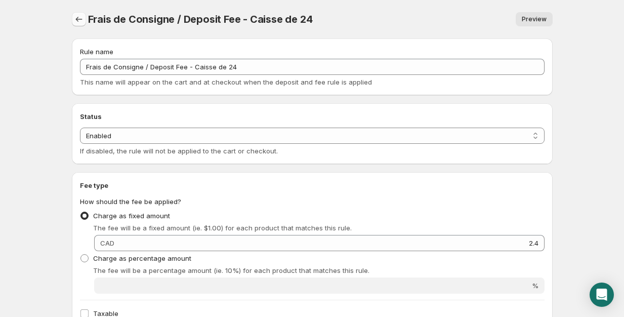
click at [80, 23] on icon "Settings" at bounding box center [79, 19] width 10 height 10
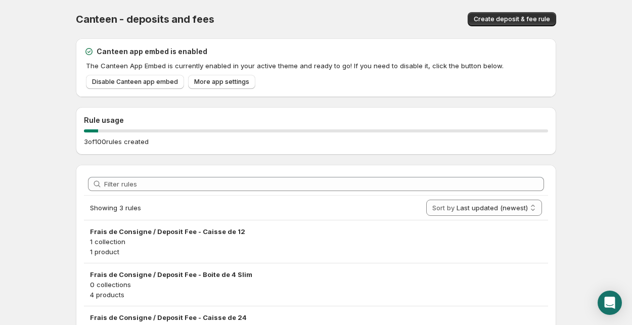
click at [39, 187] on body "Home Help Canteen - deposits and fees. This page is ready Canteen - deposits an…" at bounding box center [316, 162] width 632 height 325
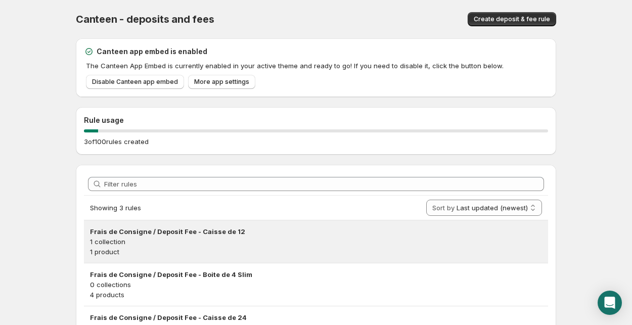
scroll to position [64, 0]
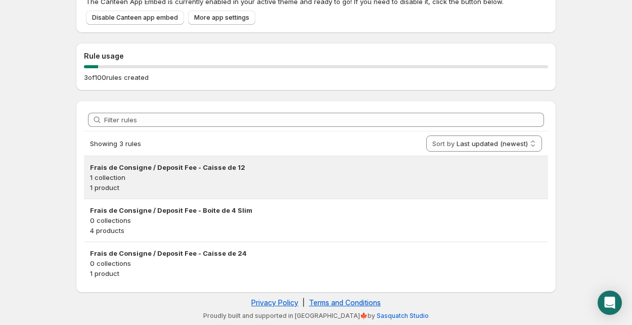
click at [319, 186] on p "1 product" at bounding box center [316, 188] width 452 height 10
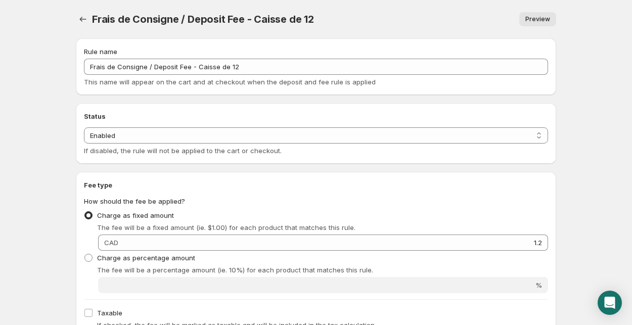
click at [571, 177] on body "Home Help Frais de Consigne / Deposit Fee - Caisse de 12. This page is ready Fr…" at bounding box center [316, 162] width 632 height 325
click at [87, 15] on icon "Settings" at bounding box center [83, 19] width 10 height 10
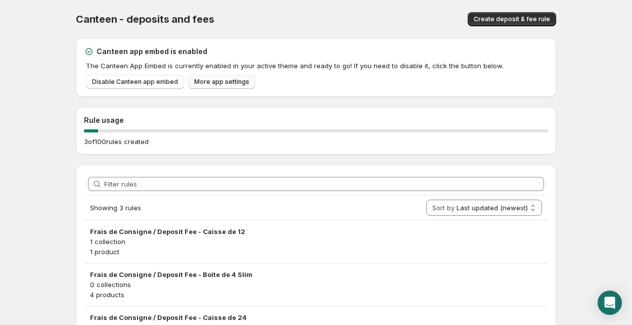
click at [215, 86] on span "More app settings" at bounding box center [221, 82] width 55 height 8
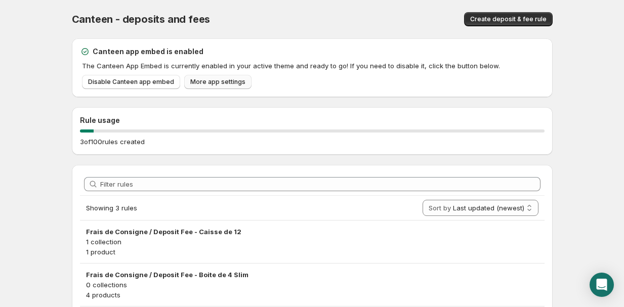
click at [198, 82] on span "More app settings" at bounding box center [217, 82] width 55 height 8
